Goal: Task Accomplishment & Management: Use online tool/utility

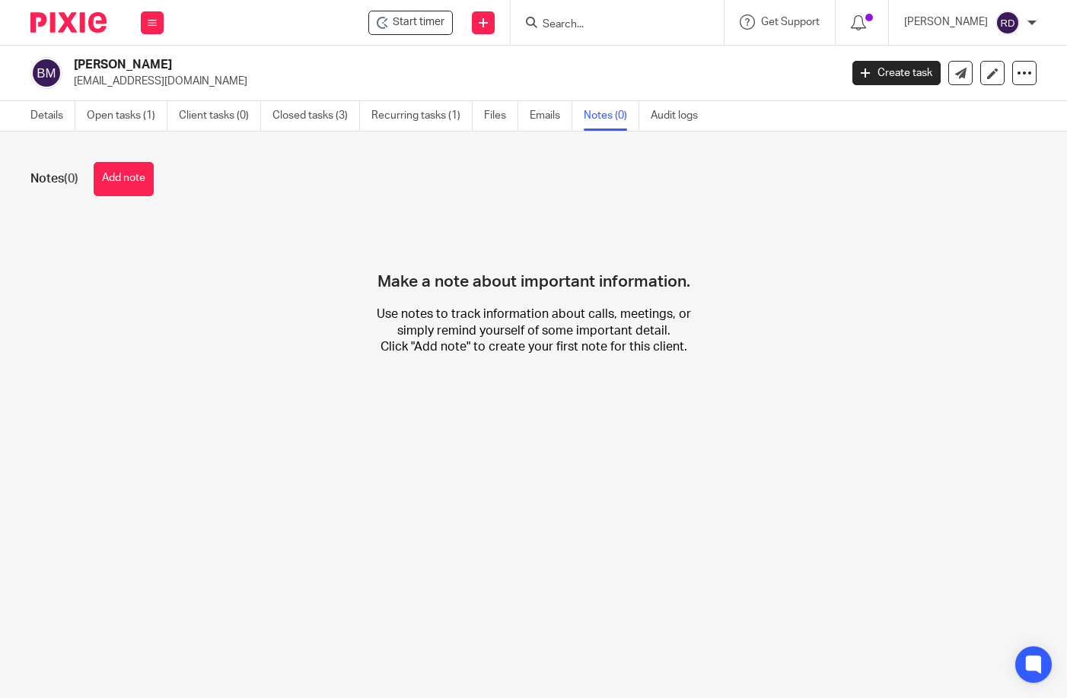
click at [617, 21] on input "Search" at bounding box center [609, 25] width 137 height 14
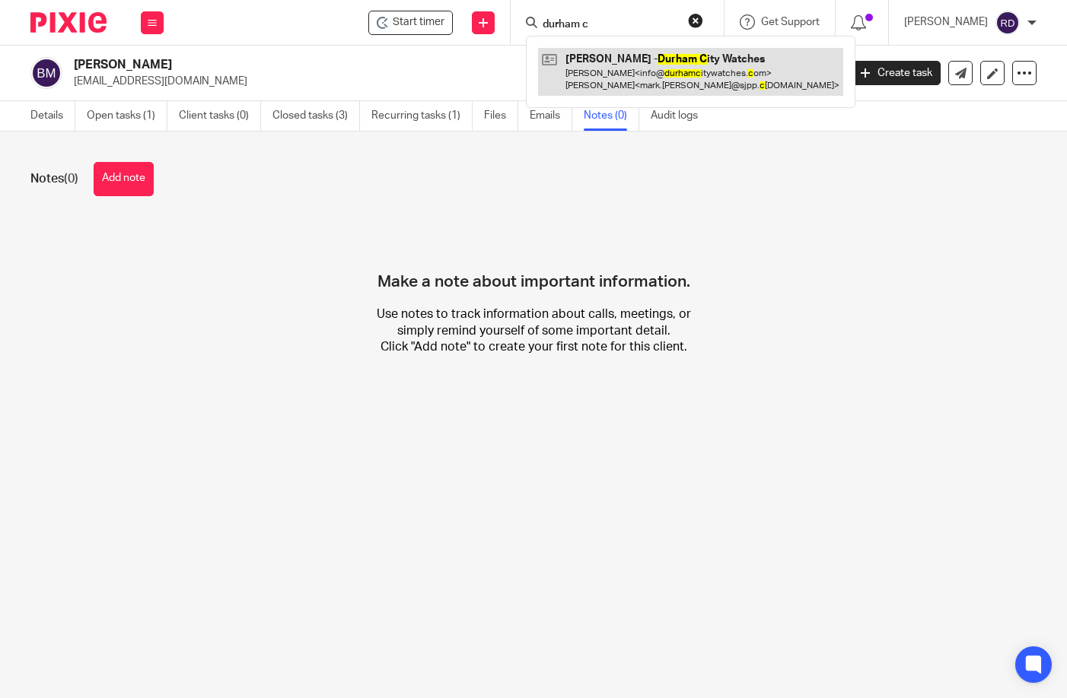
type input "durham c"
click at [644, 81] on link at bounding box center [690, 71] width 305 height 47
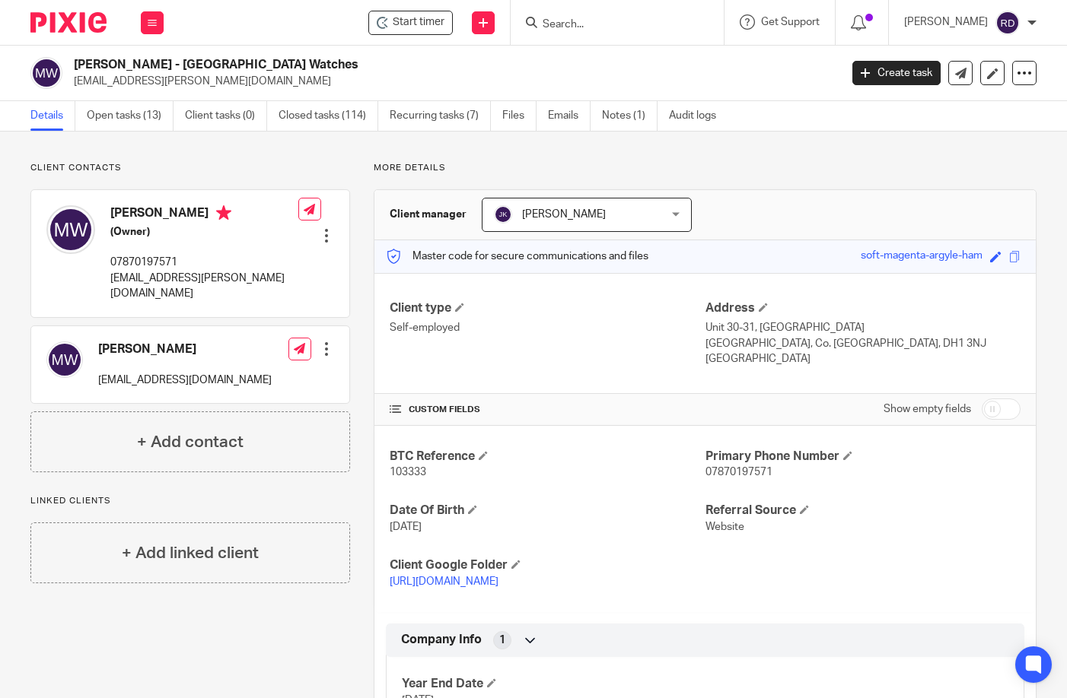
click at [143, 115] on link "Open tasks (13)" at bounding box center [130, 116] width 87 height 30
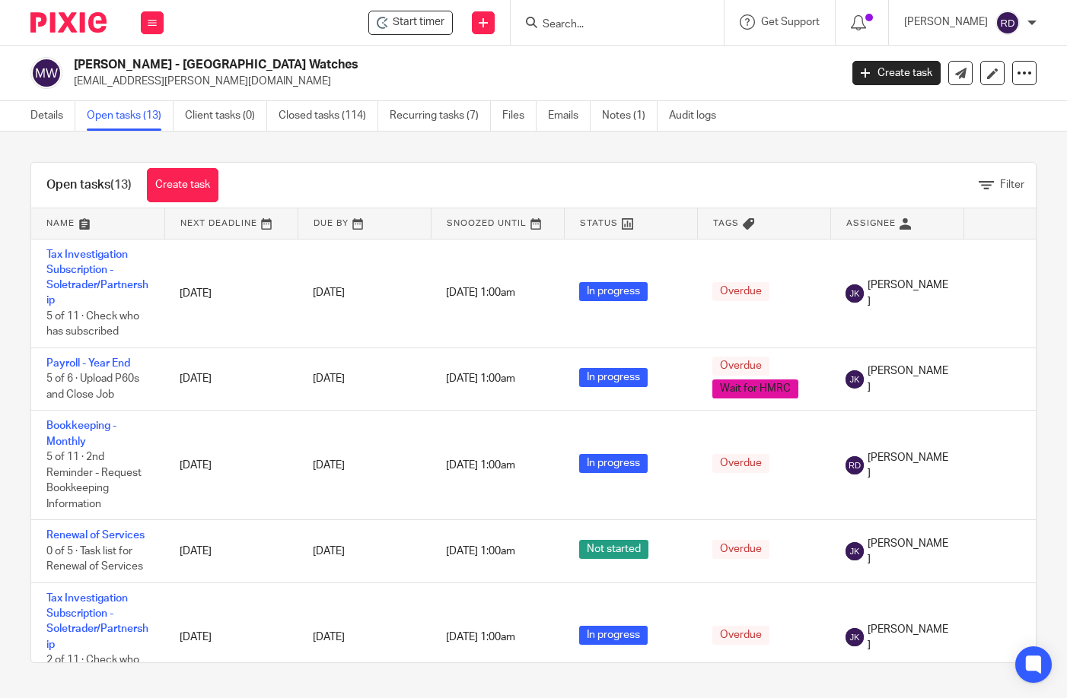
click at [345, 116] on link "Closed tasks (114)" at bounding box center [328, 116] width 100 height 30
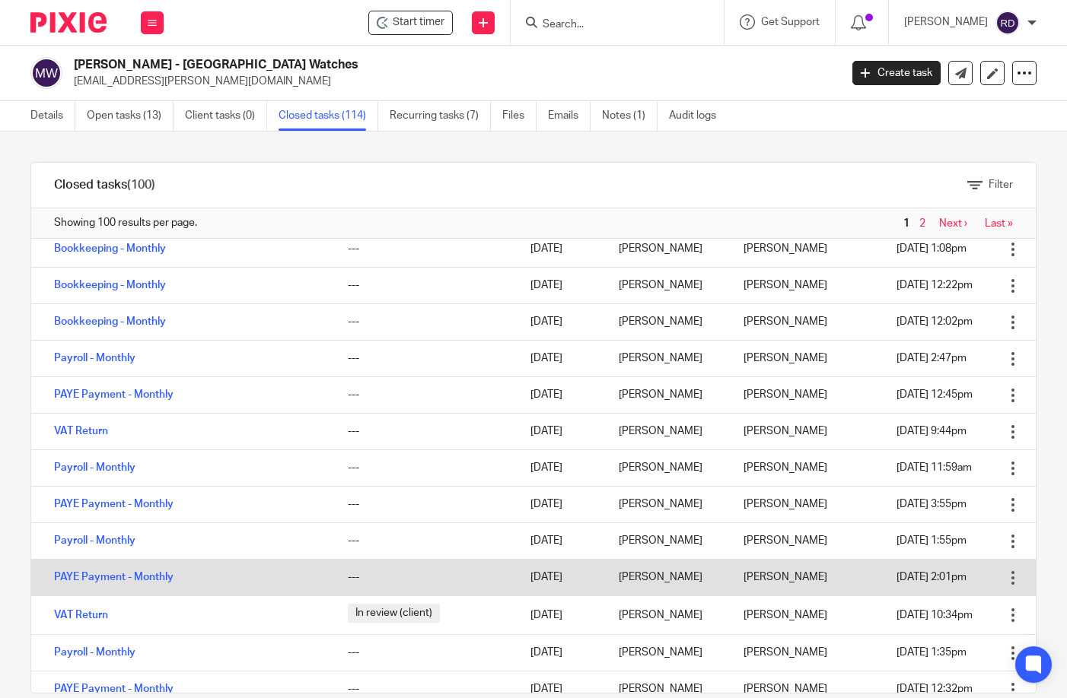
scroll to position [1623, 0]
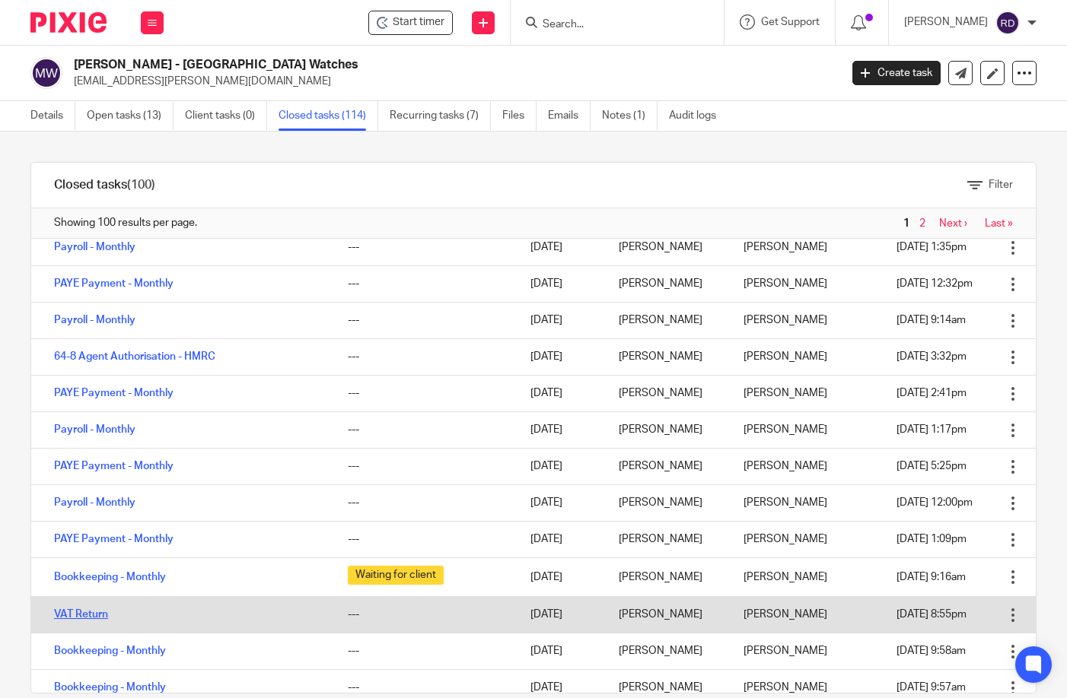
click at [98, 613] on link "VAT Return" at bounding box center [81, 614] width 54 height 11
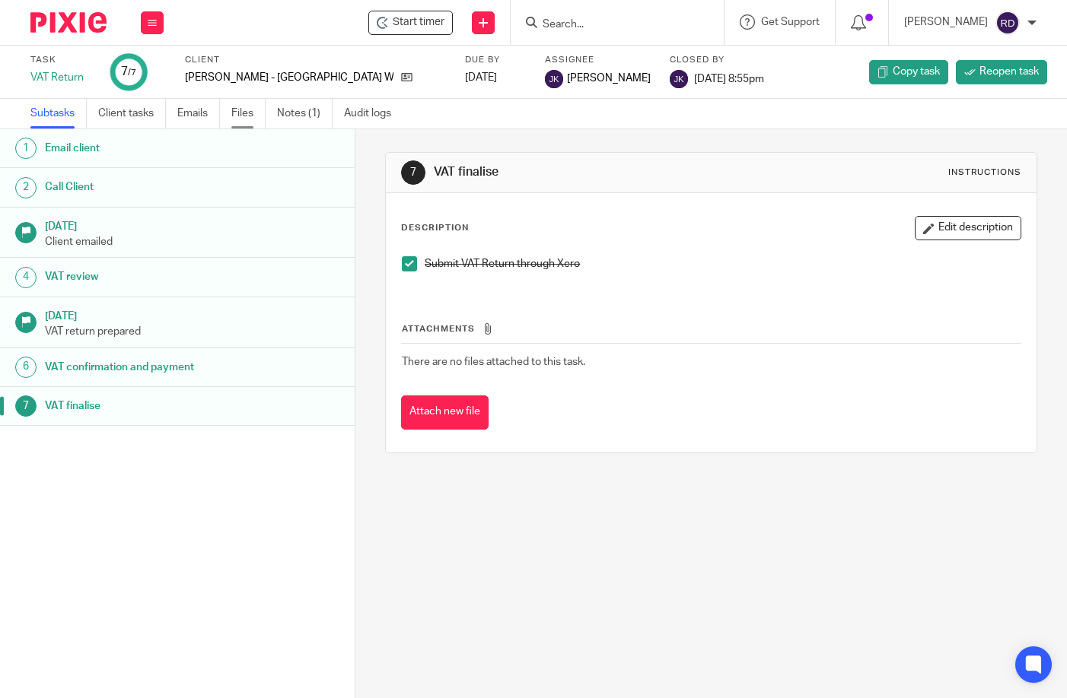
click at [247, 103] on link "Files" at bounding box center [248, 114] width 34 height 30
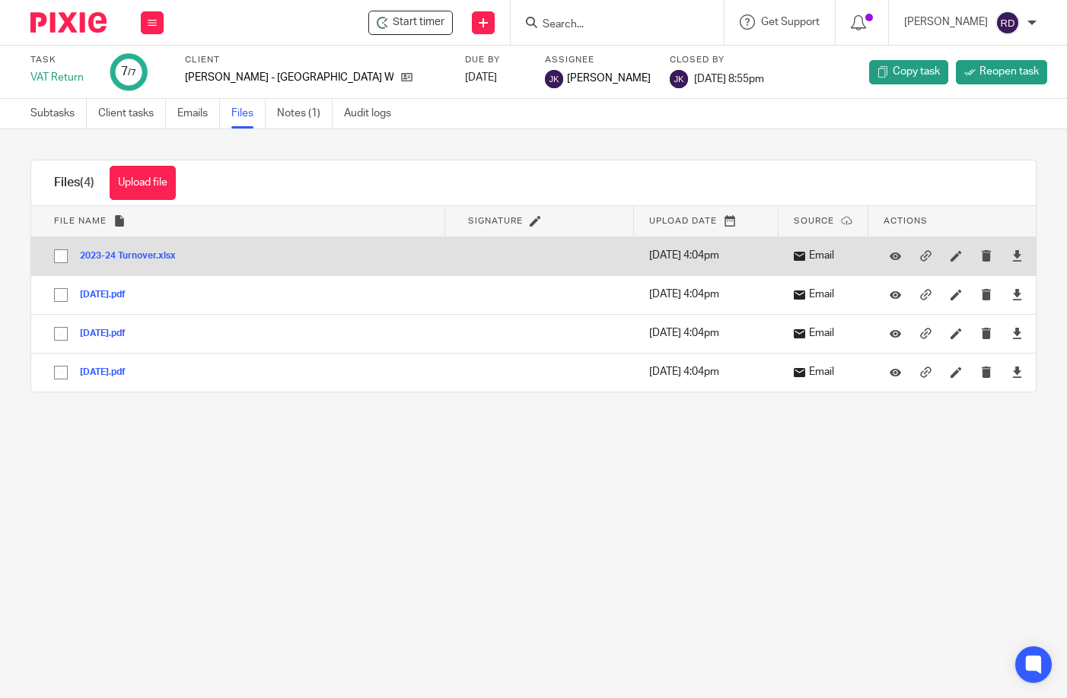
click at [145, 253] on button "2023-24 Turnover.xlsx" at bounding box center [133, 256] width 107 height 11
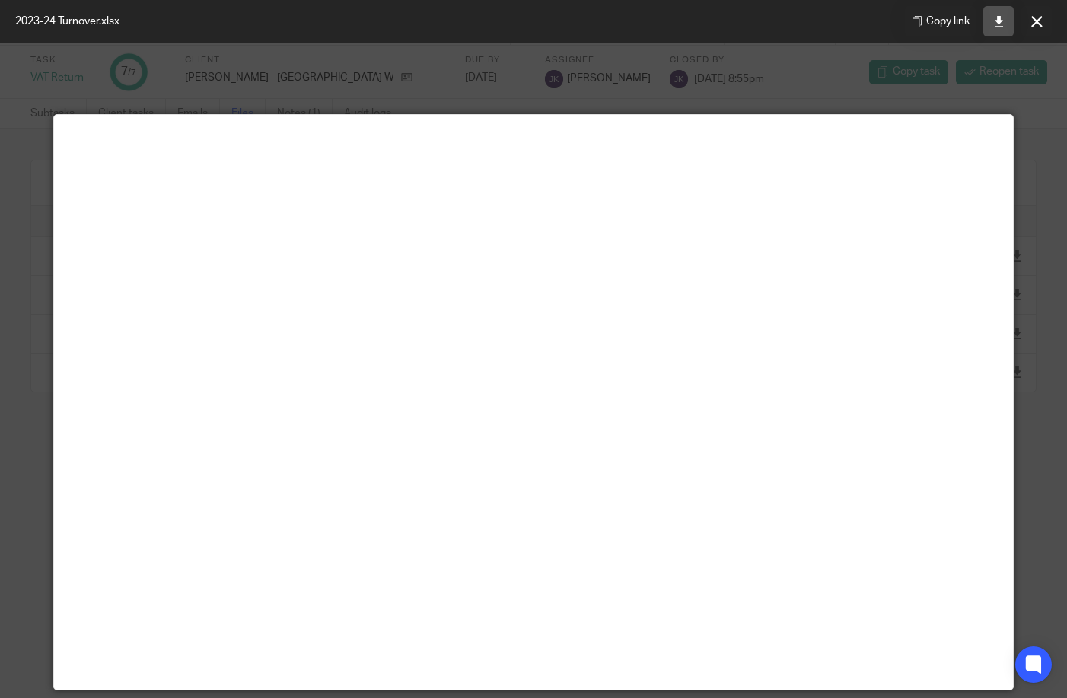
click at [1000, 23] on icon at bounding box center [998, 21] width 11 height 11
click at [590, 64] on div at bounding box center [533, 349] width 1067 height 698
click at [1040, 18] on icon at bounding box center [1036, 21] width 11 height 11
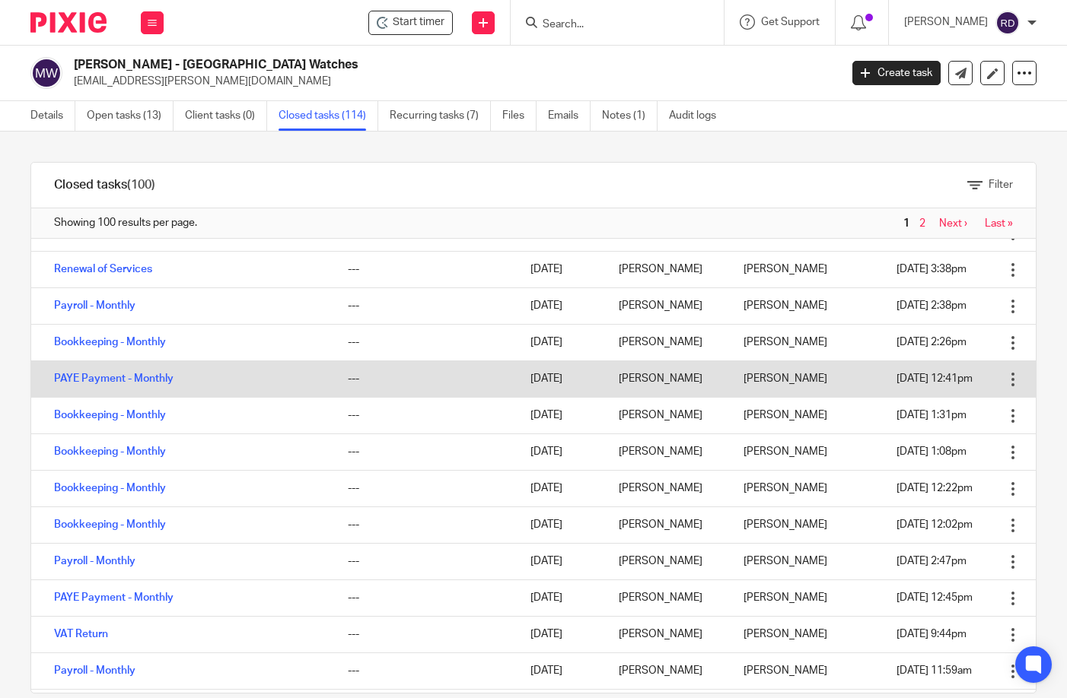
scroll to position [812, 0]
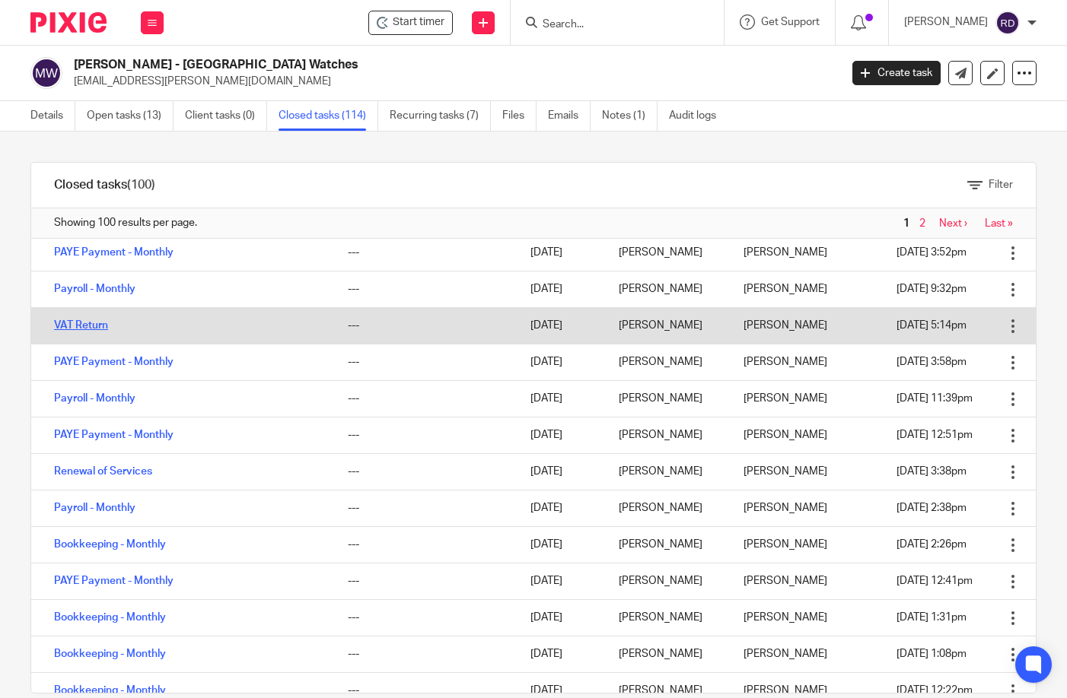
click at [95, 320] on link "VAT Return" at bounding box center [81, 325] width 54 height 11
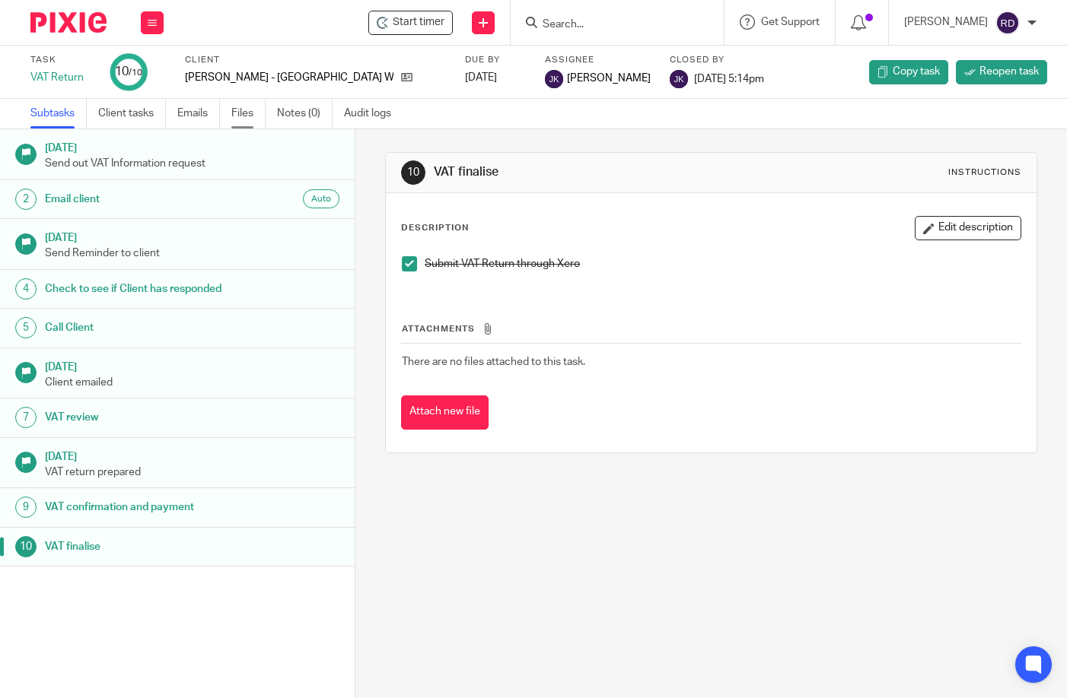
click at [243, 105] on link "Files" at bounding box center [248, 114] width 34 height 30
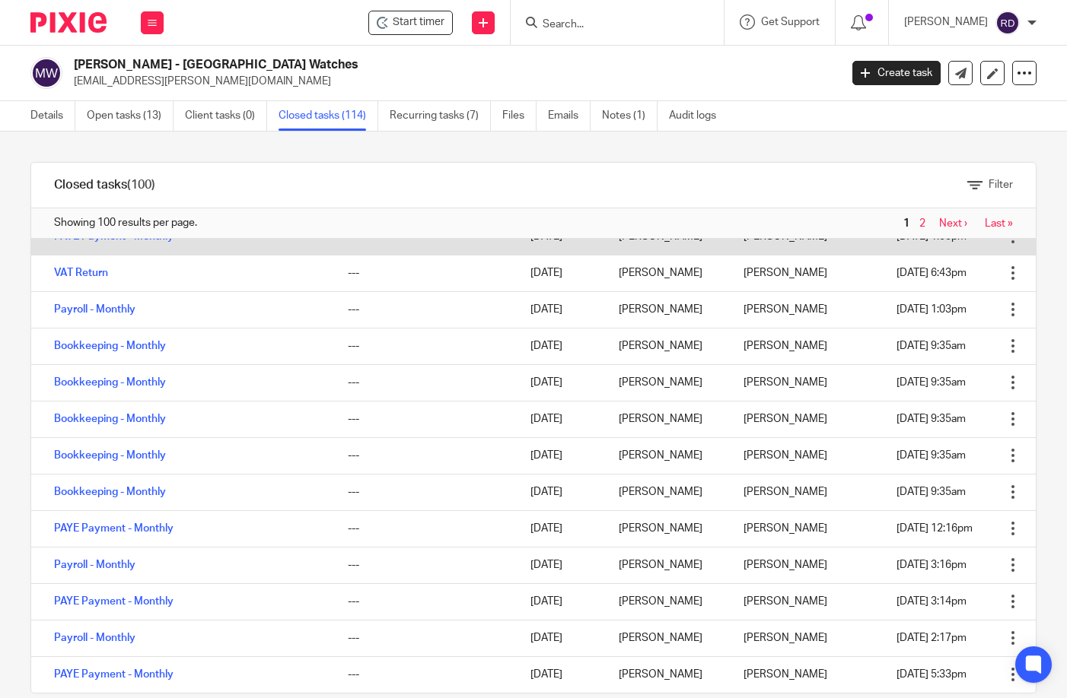
scroll to position [203, 0]
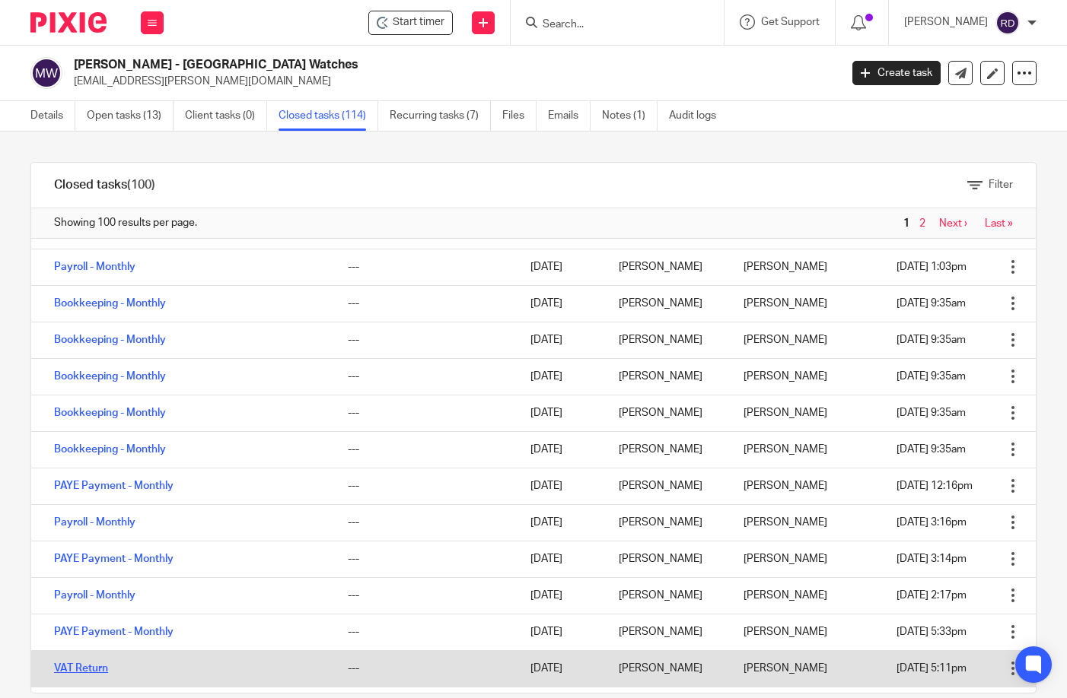
click at [93, 672] on link "VAT Return" at bounding box center [81, 668] width 54 height 11
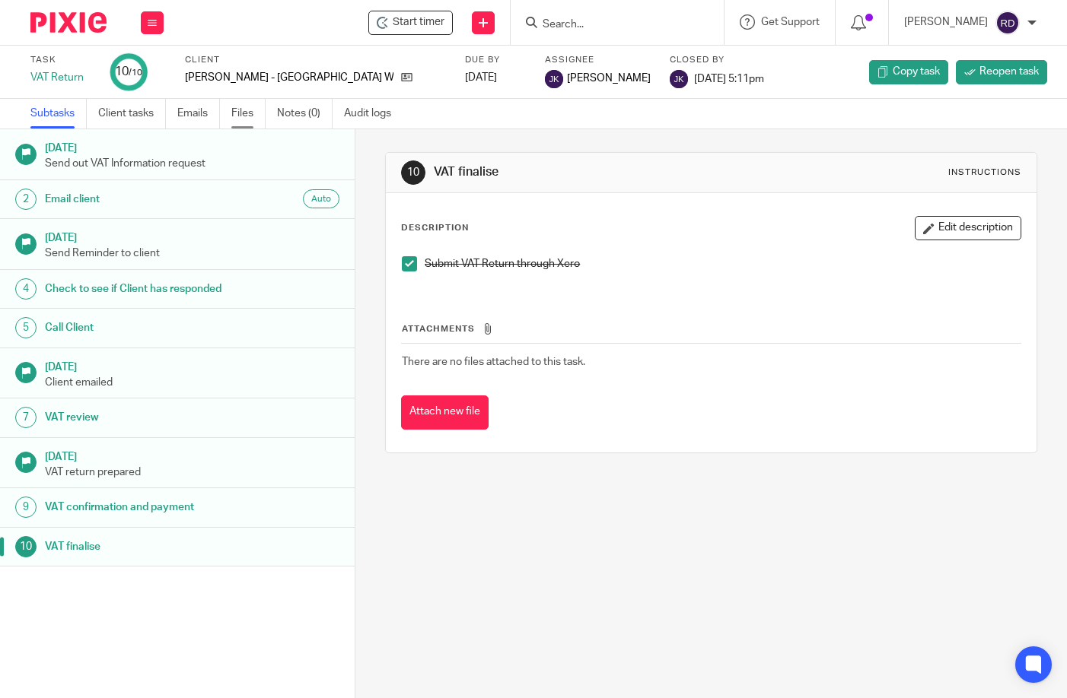
click at [258, 110] on link "Files" at bounding box center [248, 114] width 34 height 30
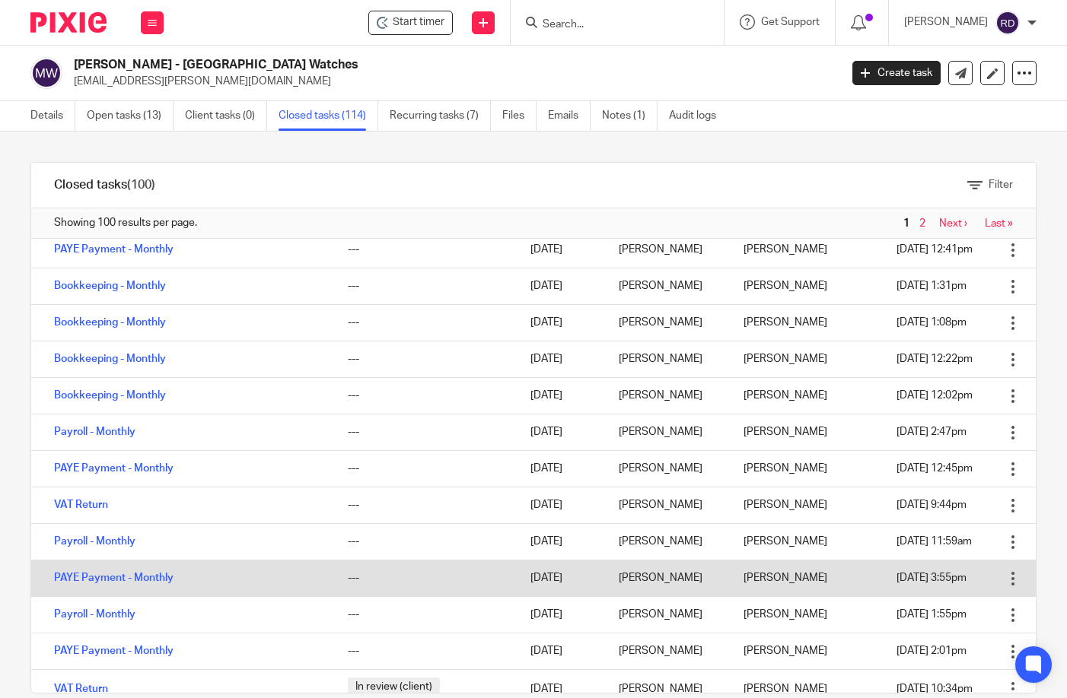
scroll to position [1217, 0]
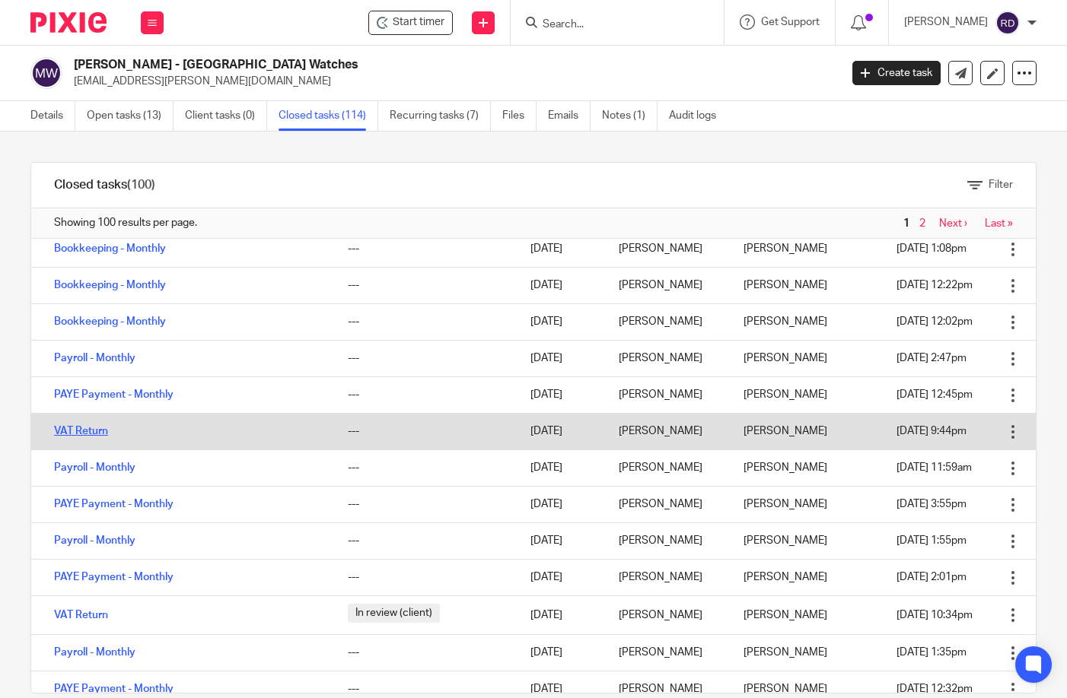
click at [87, 427] on link "VAT Return" at bounding box center [81, 431] width 54 height 11
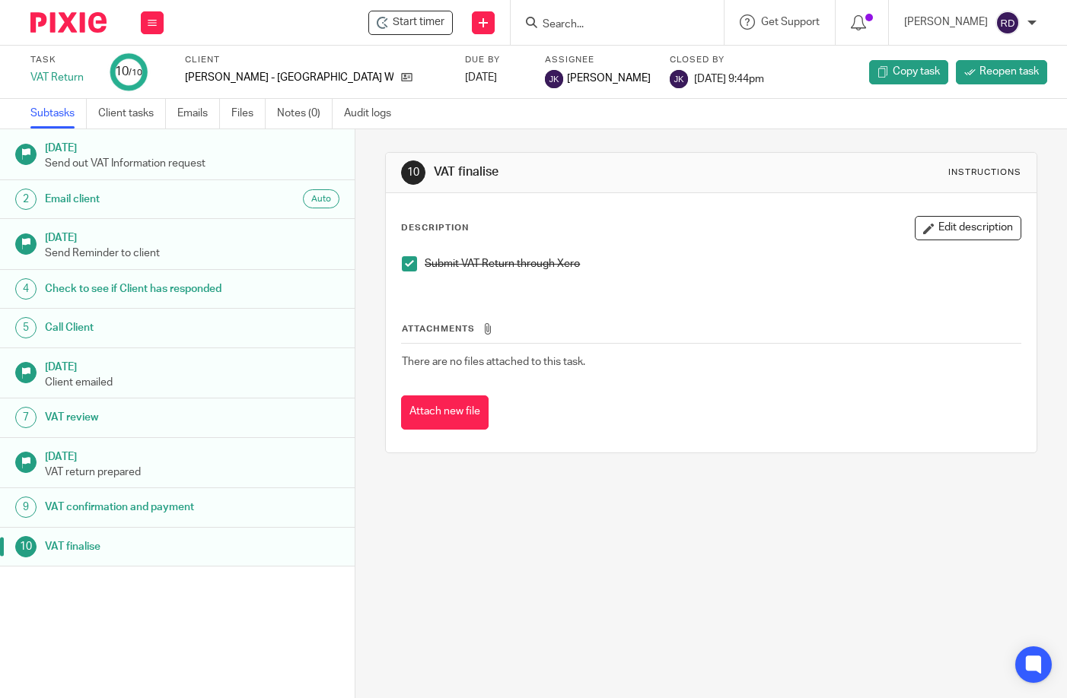
click at [231, 111] on ul "Subtasks Client tasks Emails Files Notes (0) Audit logs" at bounding box center [221, 114] width 383 height 30
click at [237, 112] on link "Files" at bounding box center [248, 114] width 34 height 30
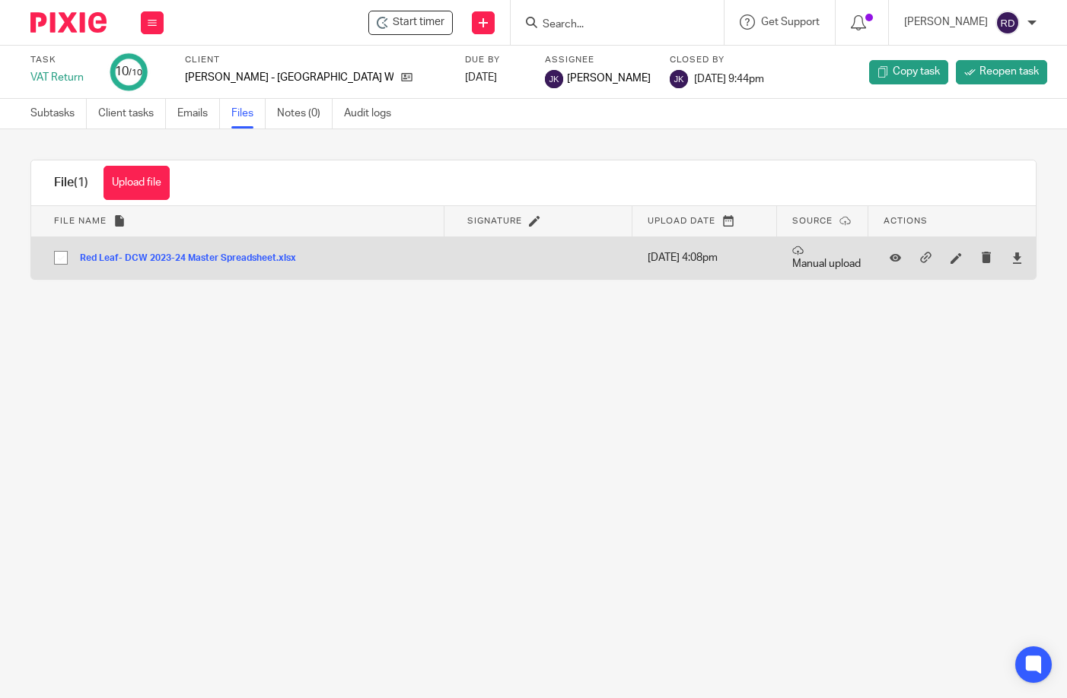
click at [246, 257] on button "Red Leaf- DCW 2023-24 Master Spreadsheet.xlsx" at bounding box center [193, 258] width 227 height 11
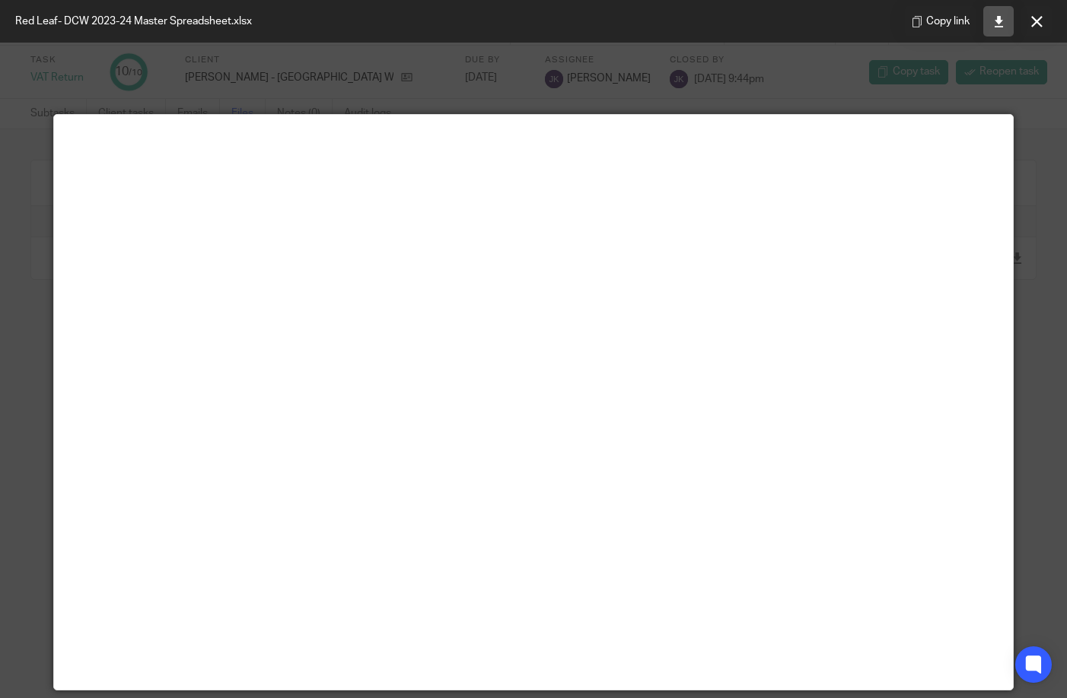
click at [994, 22] on icon at bounding box center [998, 21] width 11 height 11
click at [854, 3] on div "Red Leaf- DCW 2023-24 Master Spreadsheet.xlsx Copy link" at bounding box center [533, 21] width 1067 height 43
click at [1036, 16] on icon at bounding box center [1036, 21] width 11 height 11
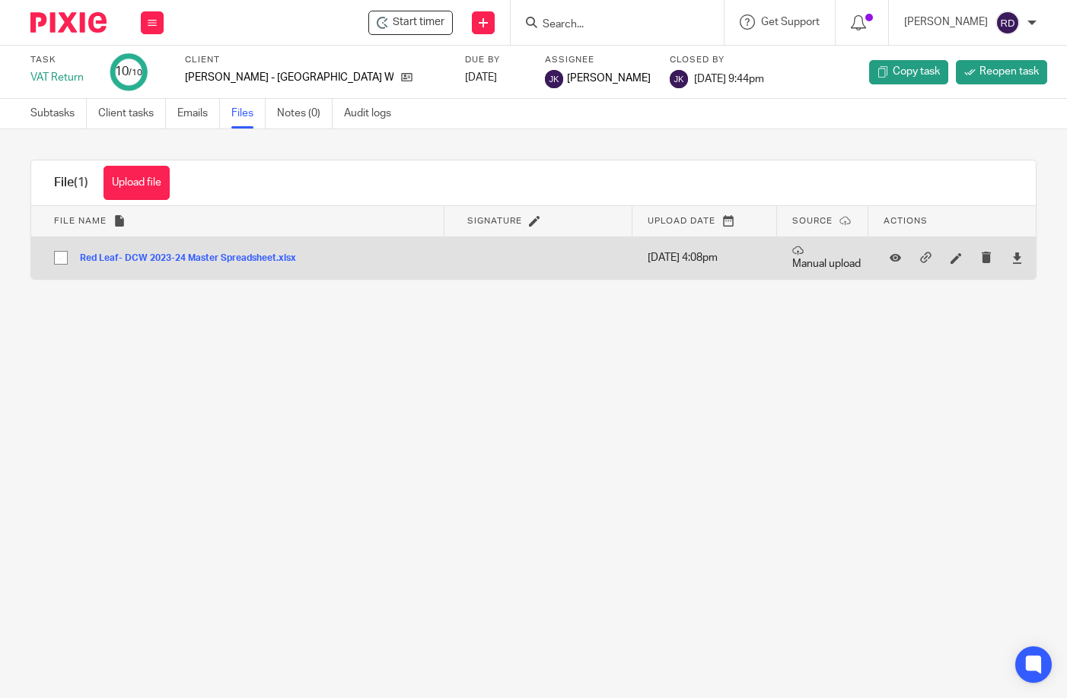
click at [258, 256] on button "Red Leaf- DCW 2023-24 Master Spreadsheet.xlsx" at bounding box center [193, 258] width 227 height 11
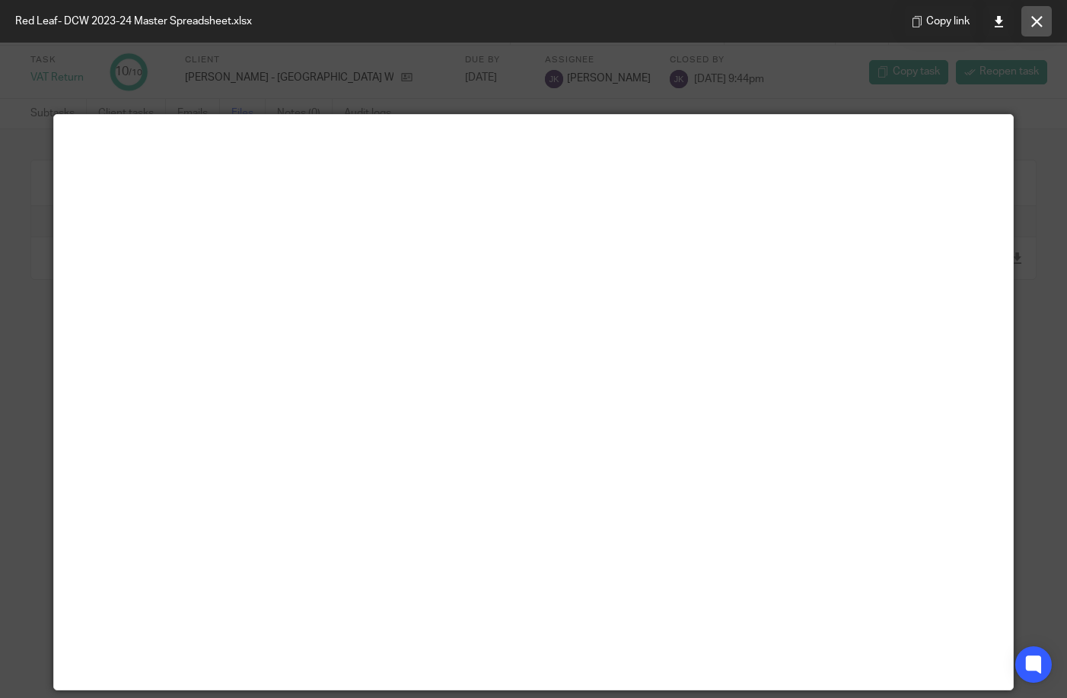
click at [1035, 8] on button at bounding box center [1036, 21] width 30 height 30
